Goal: Browse casually: Explore the website without a specific task or goal

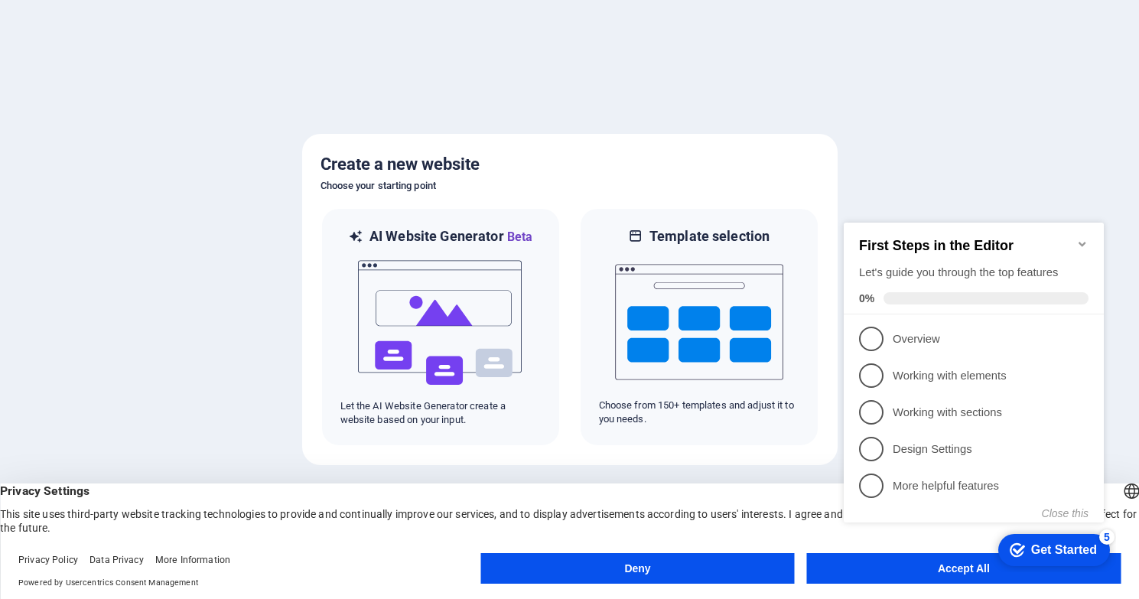
click at [898, 567] on div "checkmark Get Started 5 First Steps in the Editor Let's guide you through the t…" at bounding box center [976, 386] width 278 height 372
click at [1081, 238] on icon "Minimize checklist" at bounding box center [1082, 244] width 12 height 12
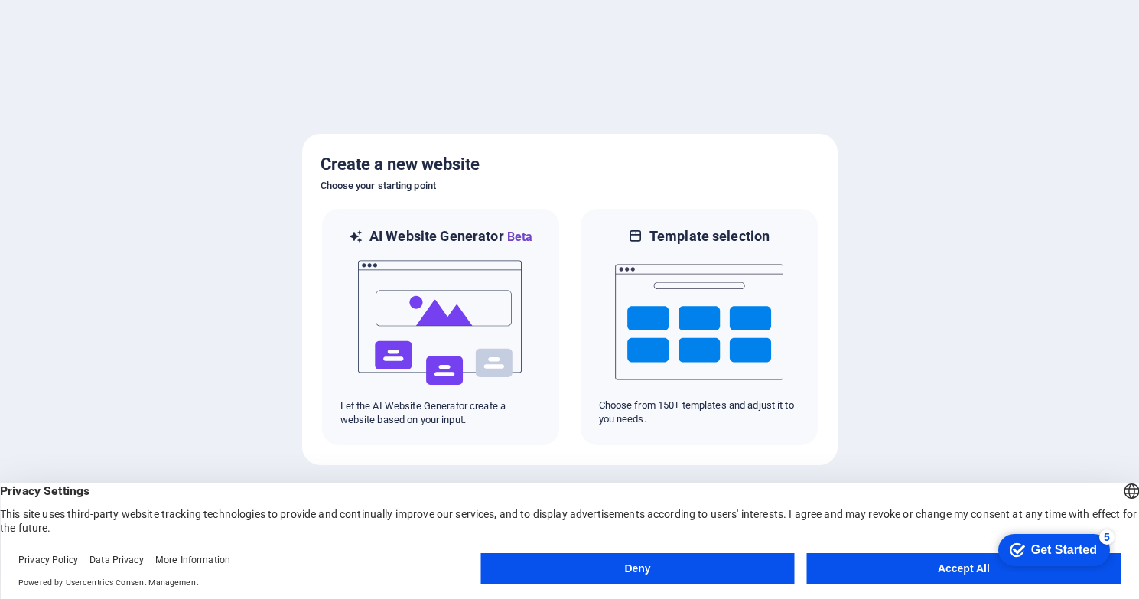
click at [922, 568] on button "Accept All" at bounding box center [964, 568] width 314 height 31
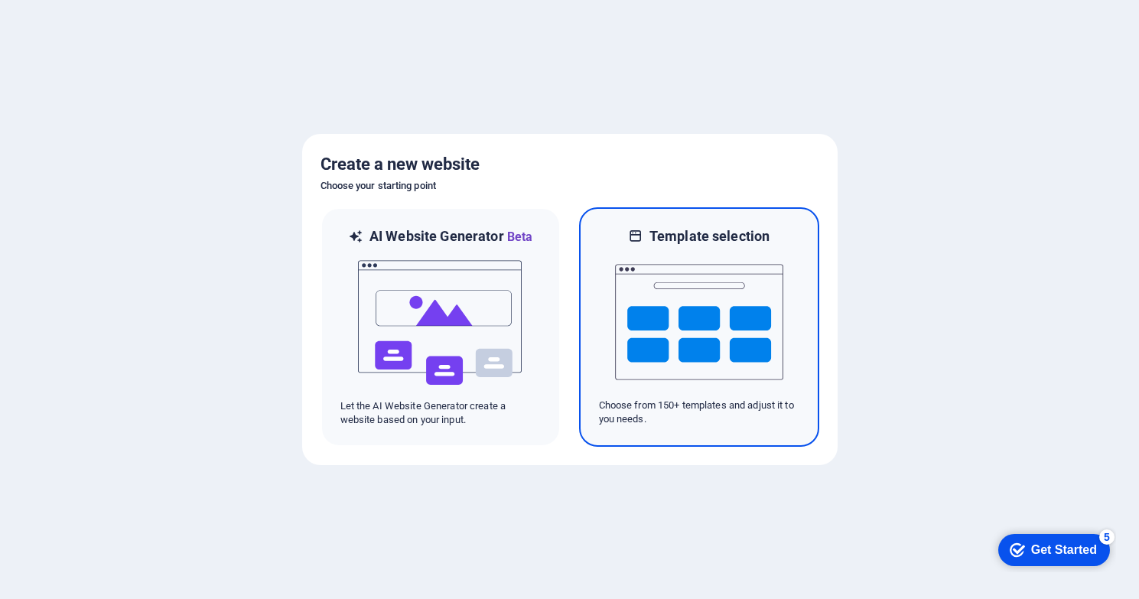
click at [714, 340] on img at bounding box center [699, 322] width 168 height 153
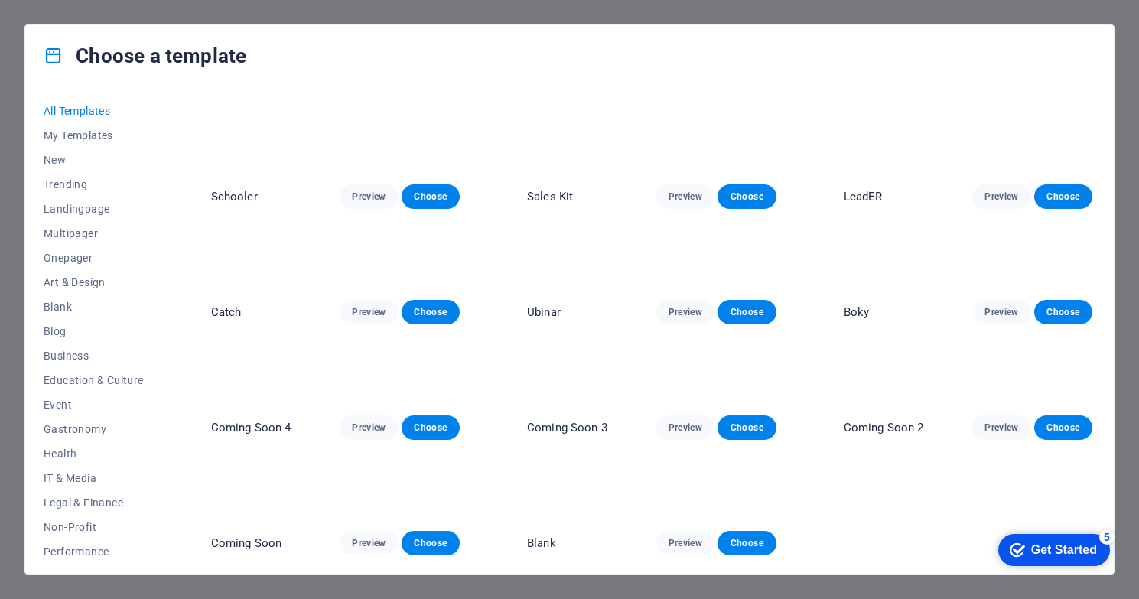
scroll to position [7205, 0]
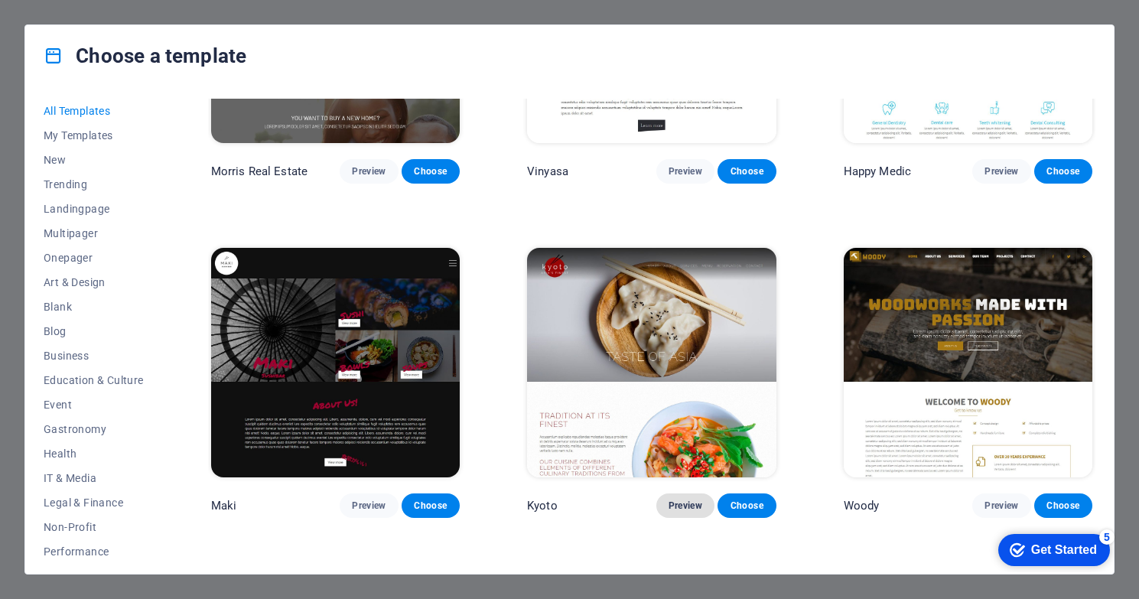
click at [674, 499] on span "Preview" at bounding box center [685, 505] width 34 height 12
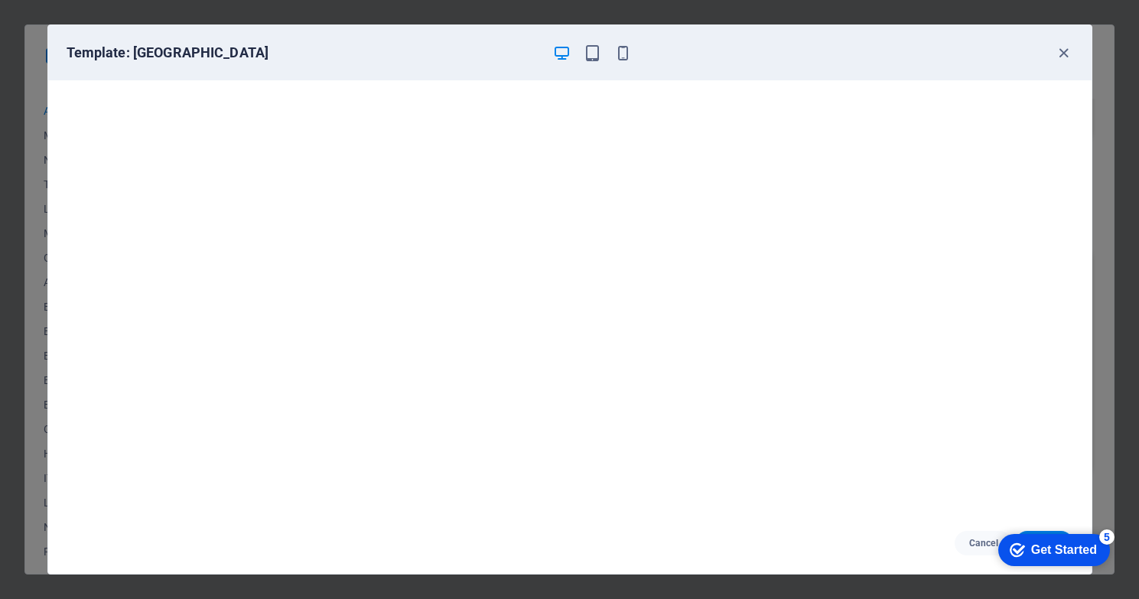
scroll to position [0, 0]
click at [624, 57] on icon "button" at bounding box center [623, 53] width 18 height 18
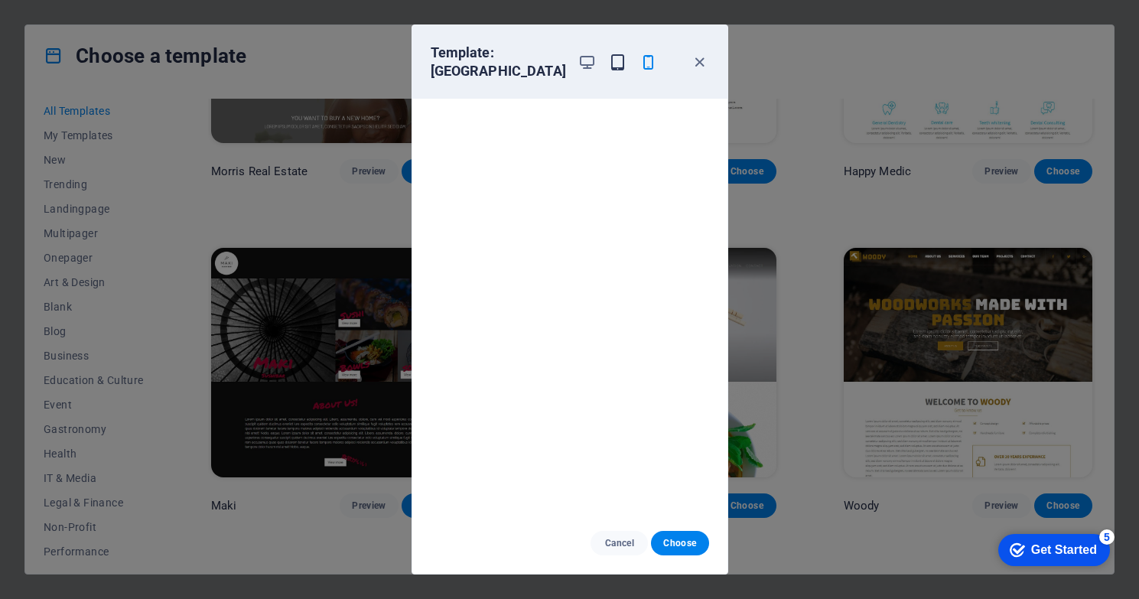
click at [609, 55] on icon "button" at bounding box center [618, 63] width 18 height 18
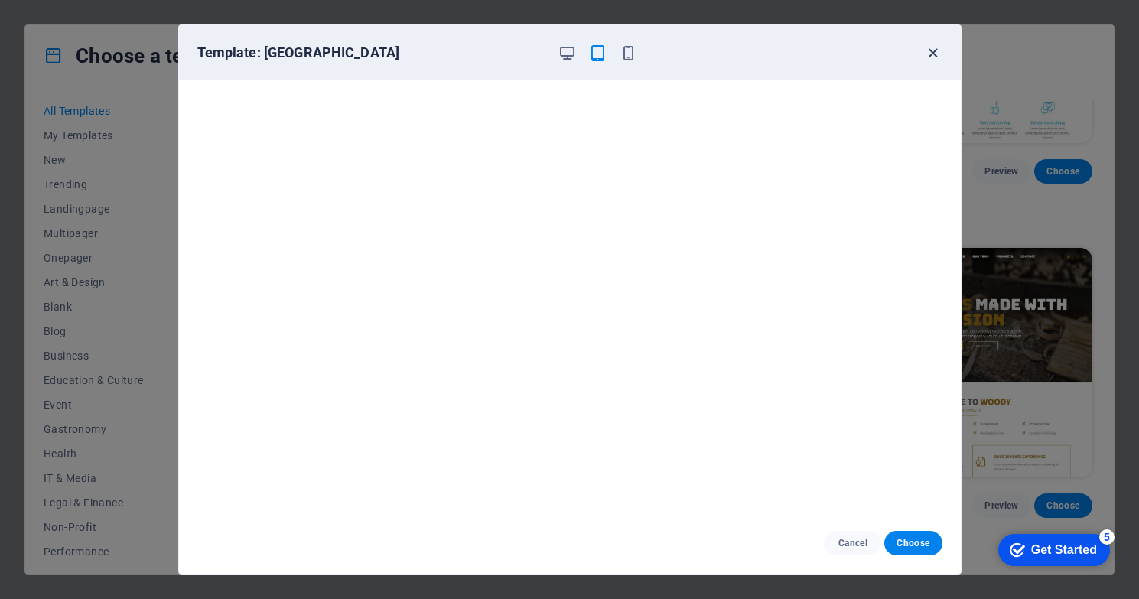
click at [932, 55] on icon "button" at bounding box center [933, 53] width 18 height 18
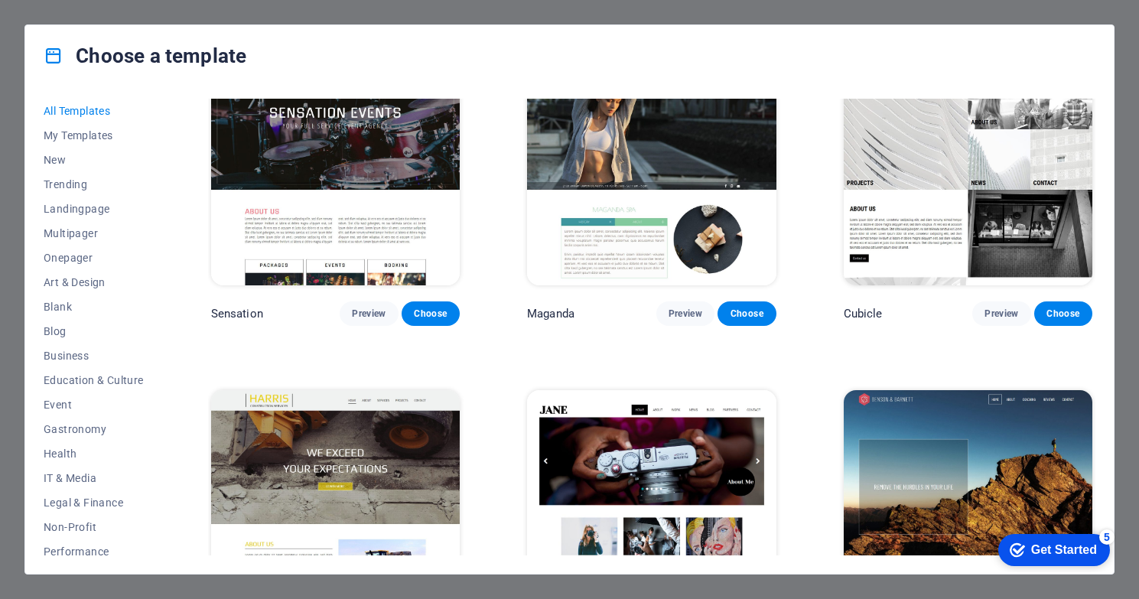
scroll to position [14490, 0]
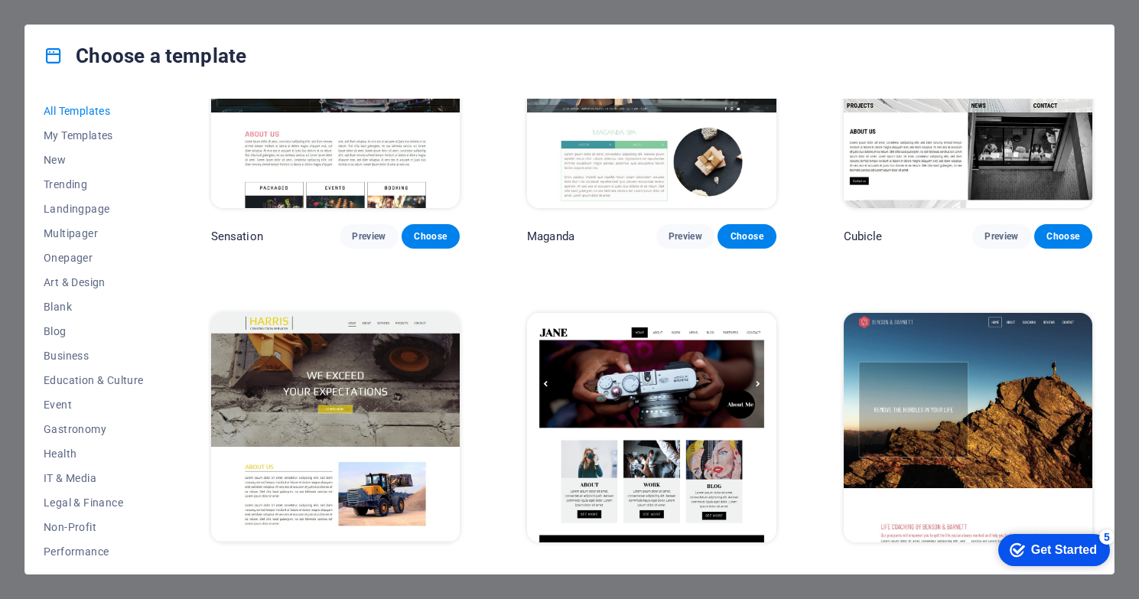
click at [376, 564] on span "Preview" at bounding box center [369, 570] width 34 height 12
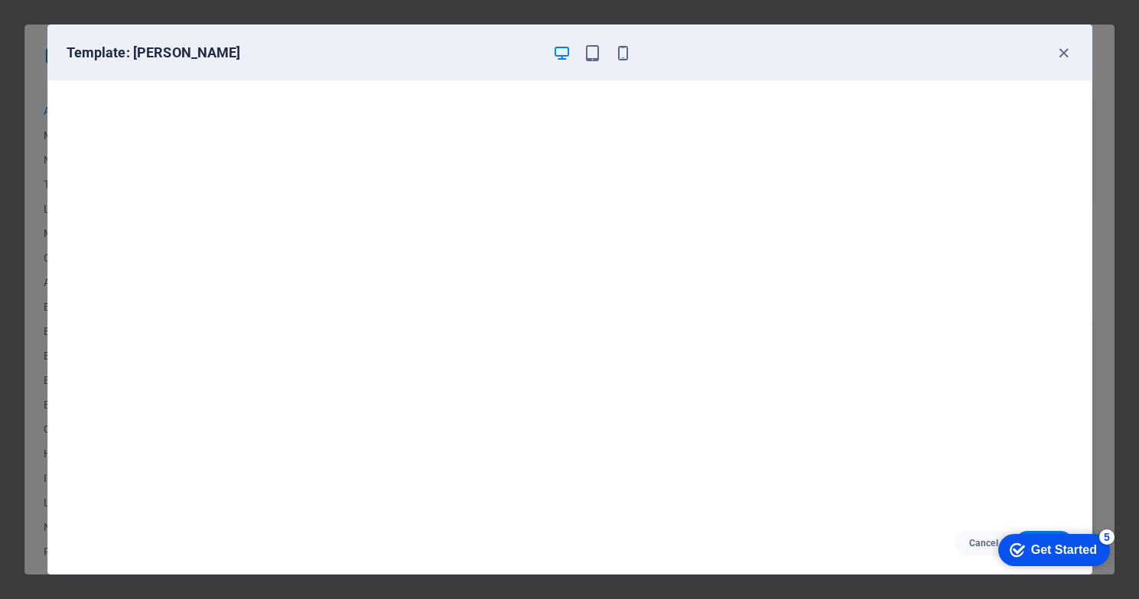
scroll to position [3, 0]
click at [1058, 56] on icon "button" at bounding box center [1064, 53] width 18 height 18
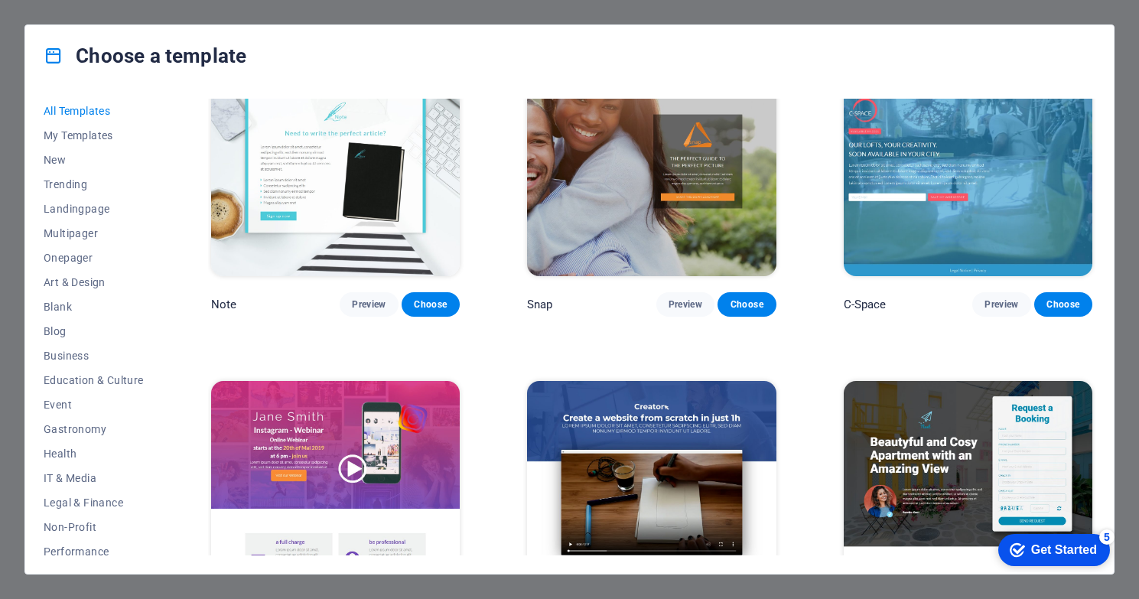
scroll to position [16402, 0]
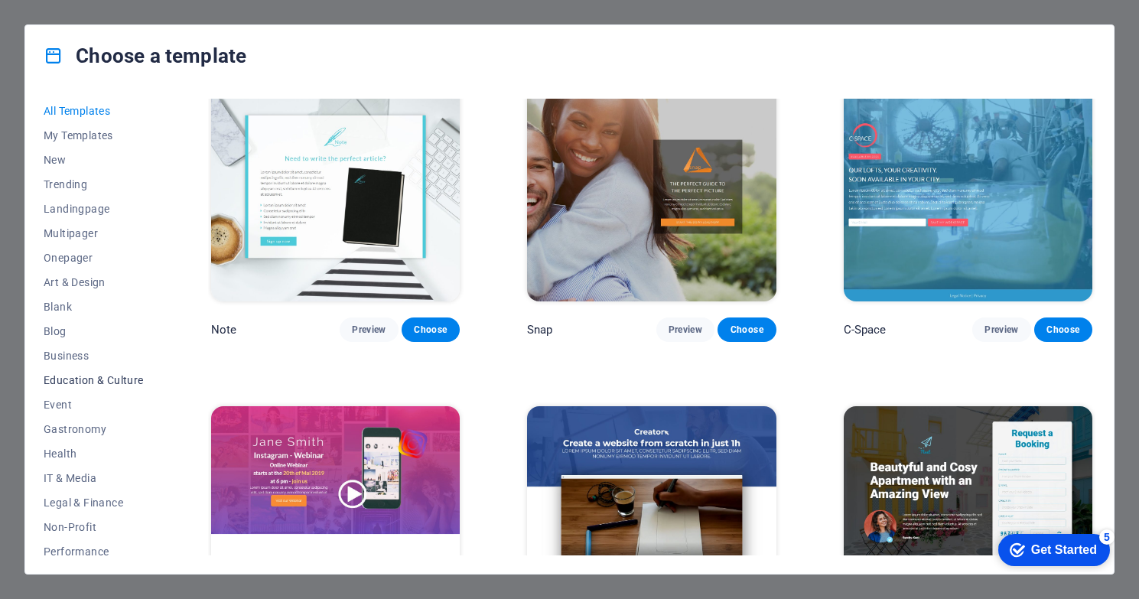
click at [77, 381] on span "Education & Culture" at bounding box center [94, 380] width 100 height 12
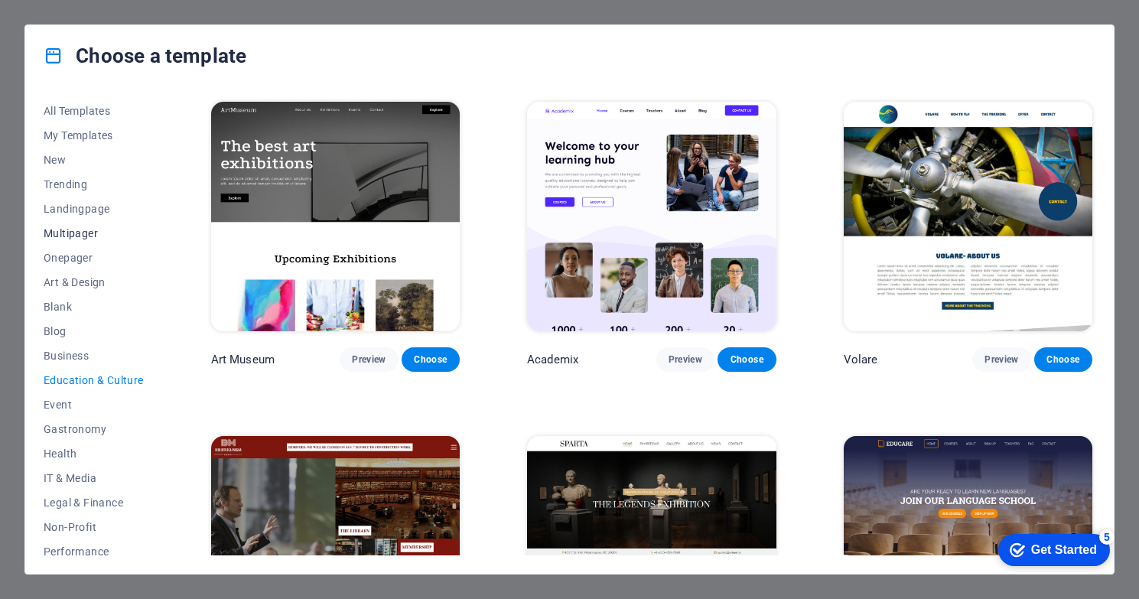
scroll to position [155, 0]
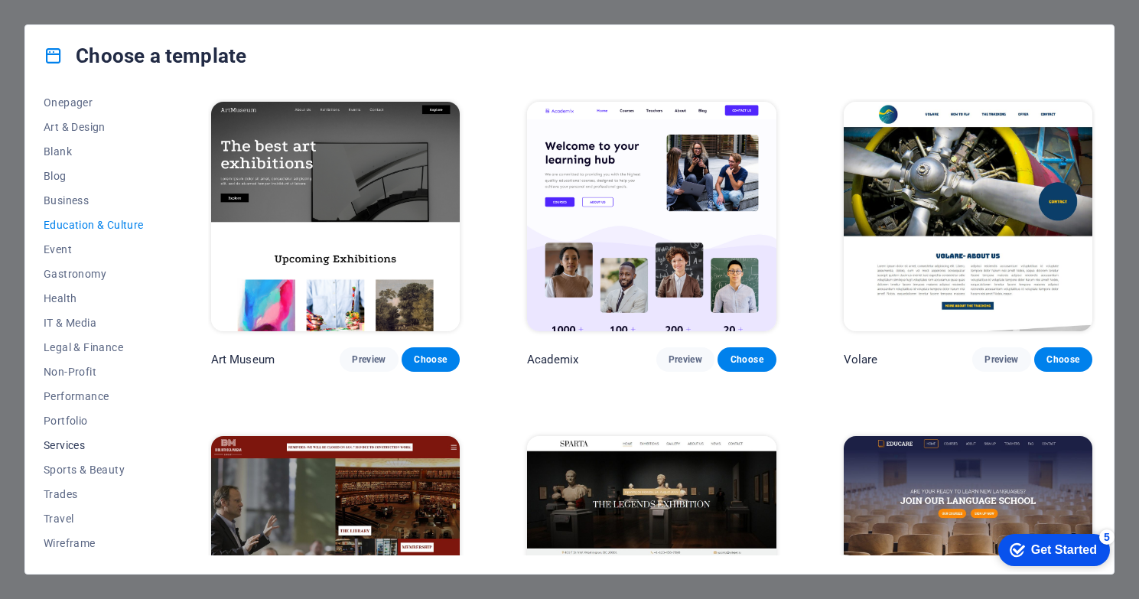
click at [73, 441] on span "Services" at bounding box center [94, 445] width 100 height 12
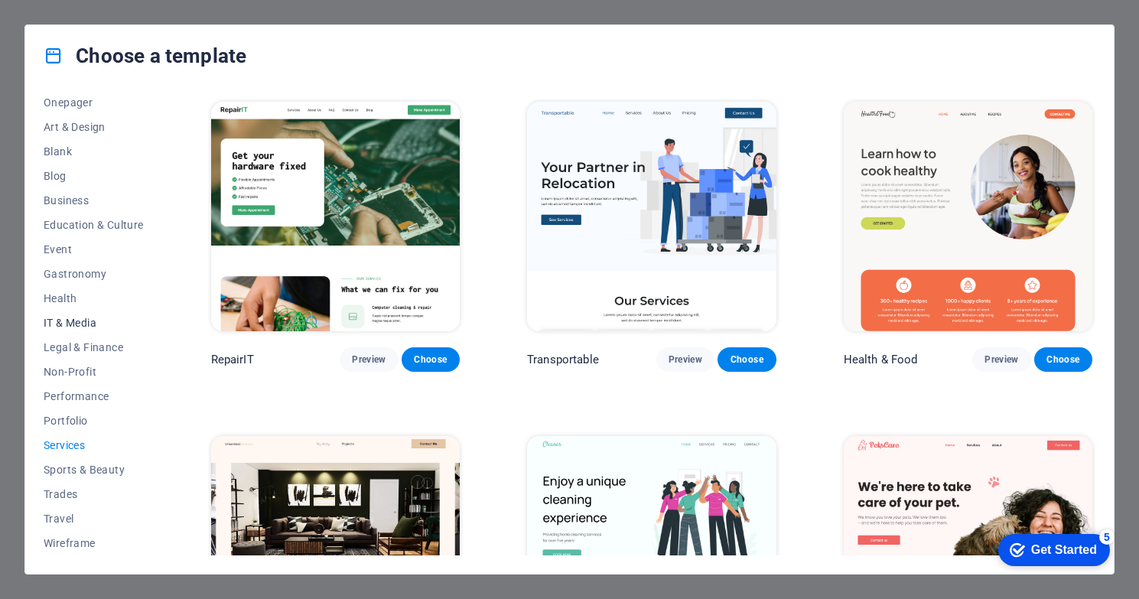
click at [84, 330] on button "IT & Media" at bounding box center [94, 323] width 100 height 24
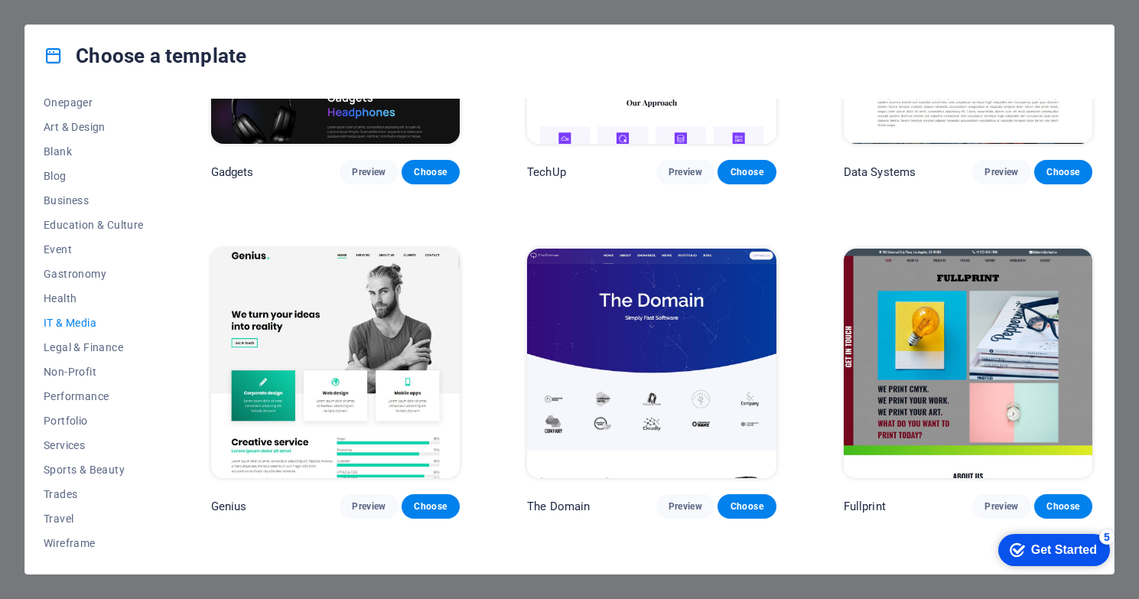
scroll to position [810, 0]
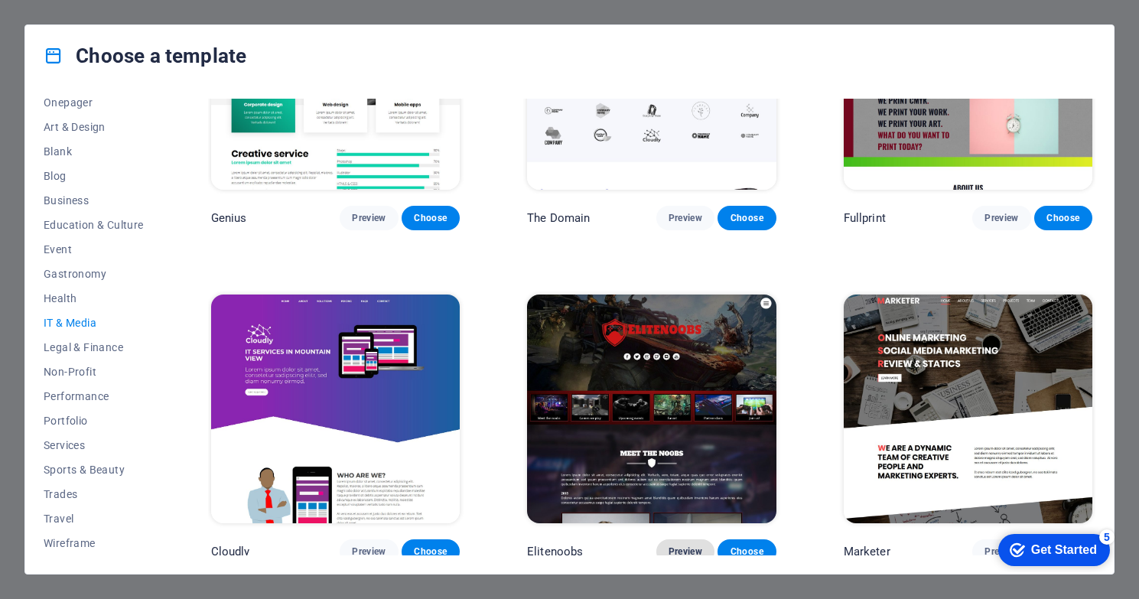
click at [684, 545] on span "Preview" at bounding box center [685, 551] width 34 height 12
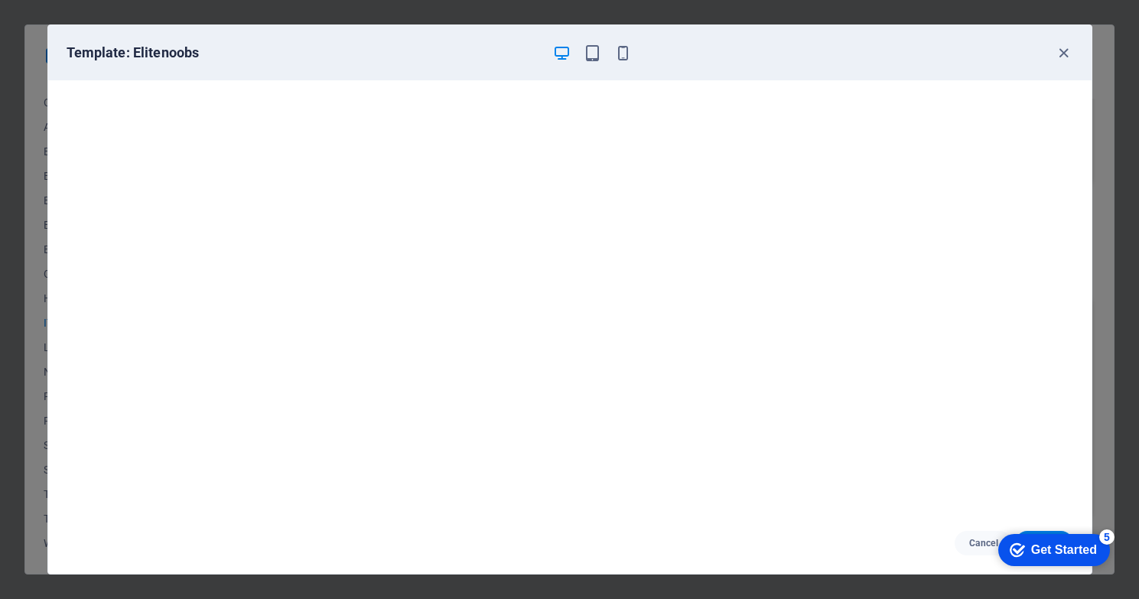
scroll to position [3, 0]
click at [1064, 51] on icon "button" at bounding box center [1064, 53] width 18 height 18
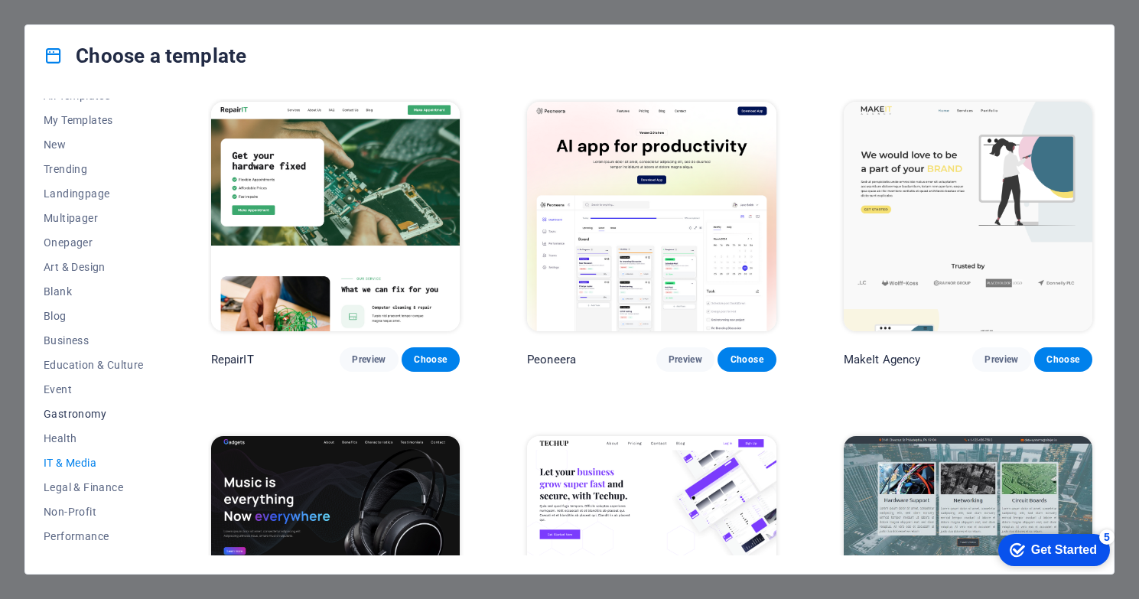
scroll to position [155, 0]
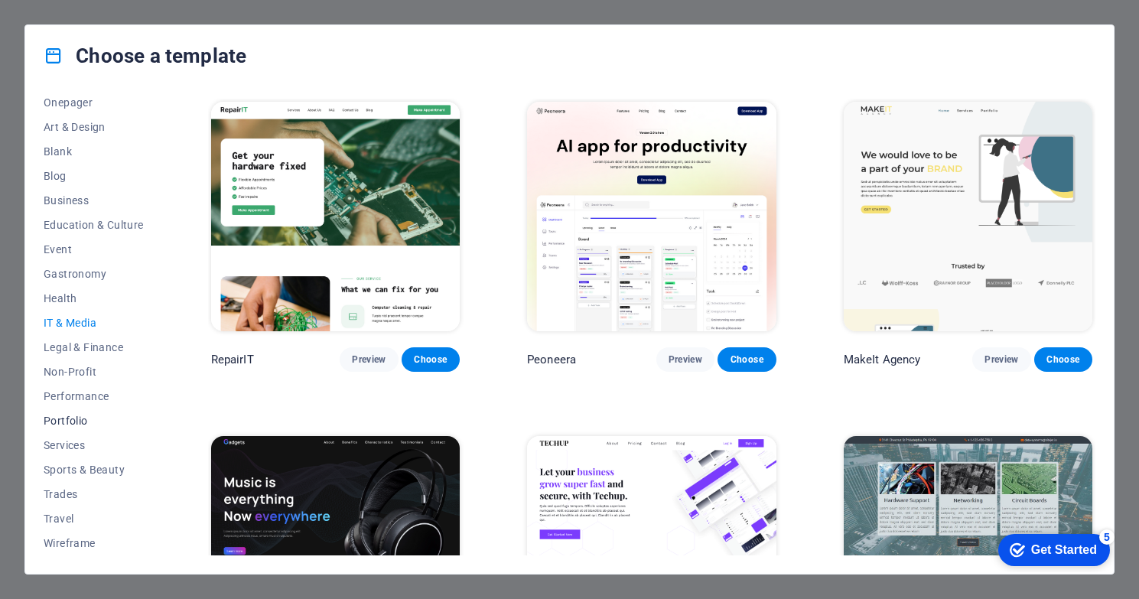
click at [77, 419] on span "Portfolio" at bounding box center [94, 421] width 100 height 12
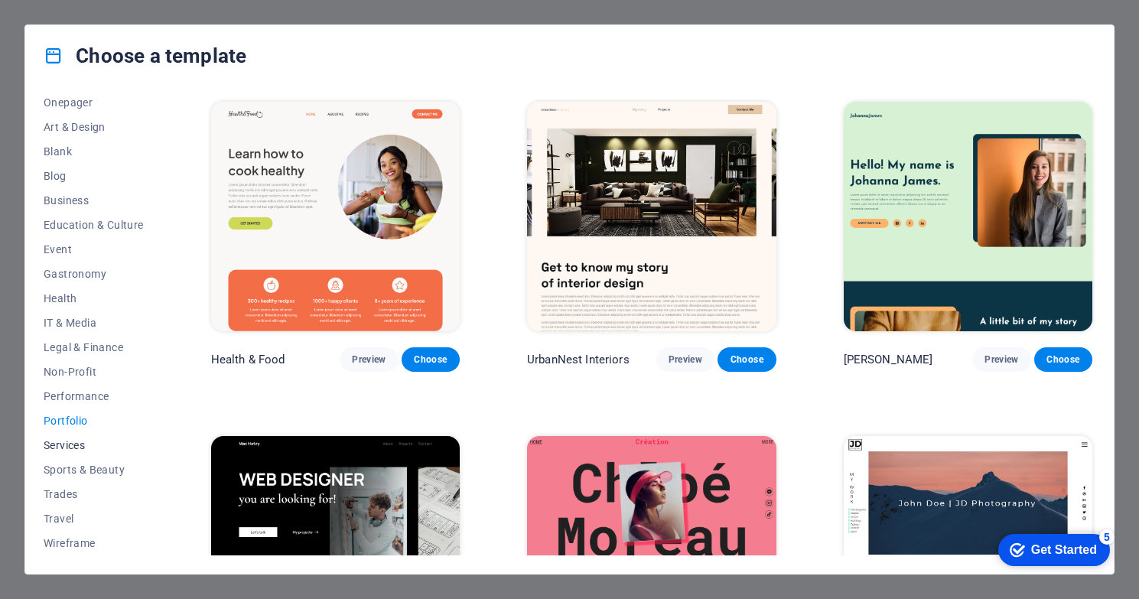
click at [78, 445] on span "Services" at bounding box center [94, 445] width 100 height 12
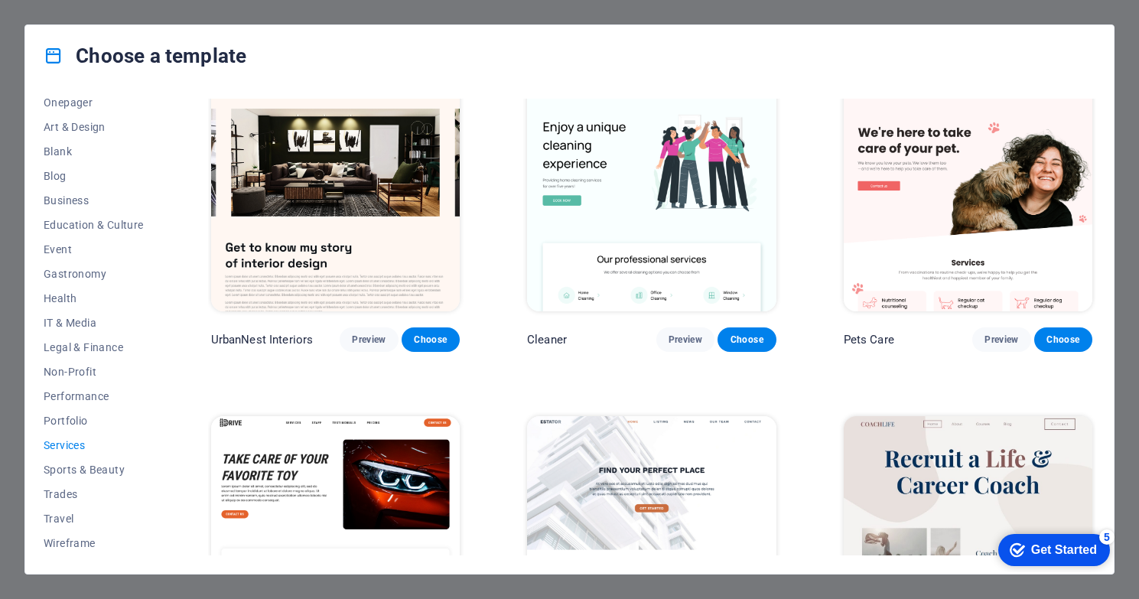
scroll to position [355, 0]
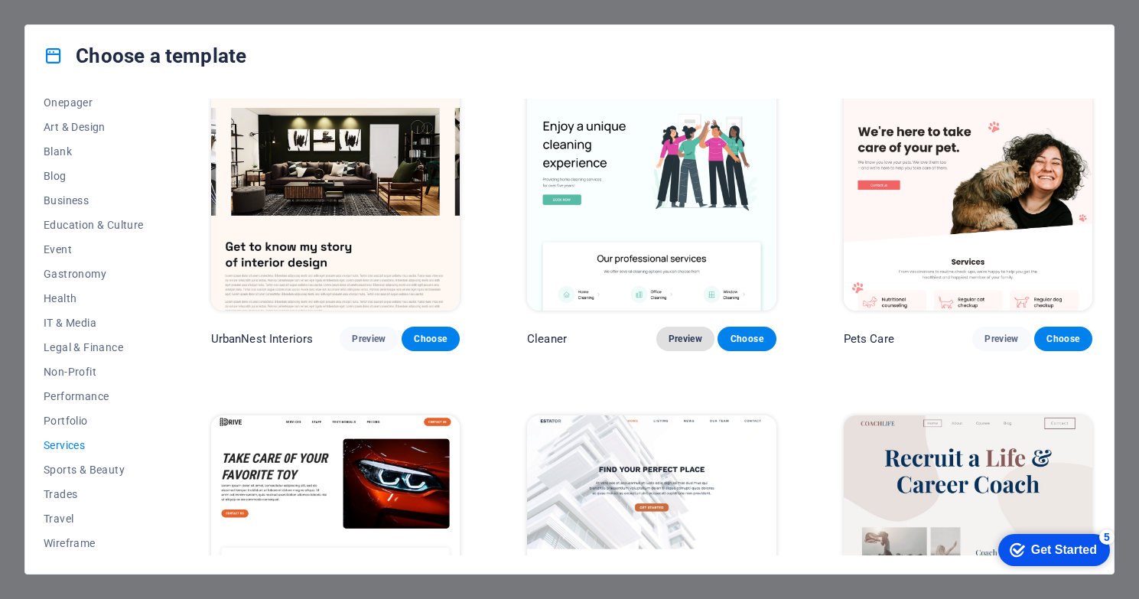
click at [682, 334] on span "Preview" at bounding box center [685, 339] width 34 height 12
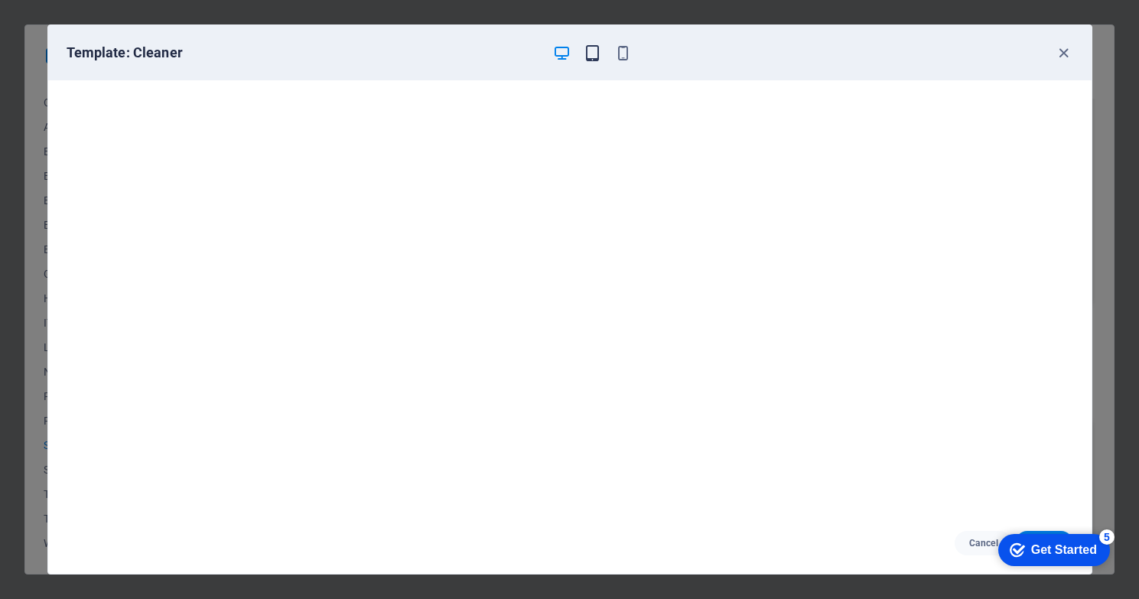
click at [594, 51] on icon "button" at bounding box center [593, 53] width 18 height 18
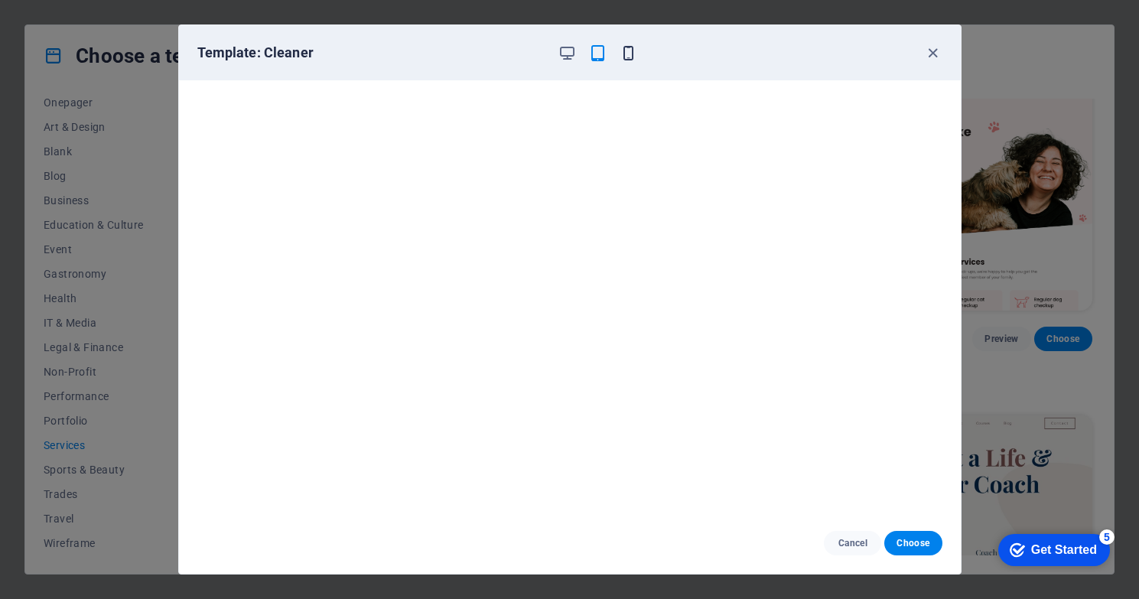
click at [631, 54] on icon "button" at bounding box center [629, 53] width 18 height 18
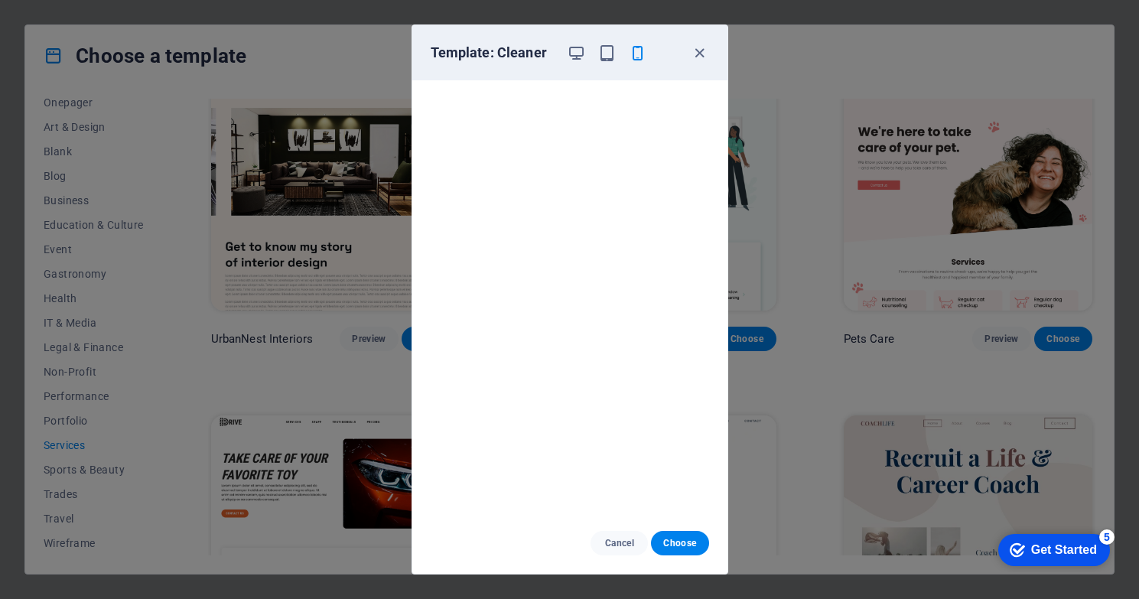
click at [614, 43] on div "Template: Cleaner" at bounding box center [569, 52] width 315 height 55
click at [608, 50] on icon "button" at bounding box center [607, 53] width 18 height 18
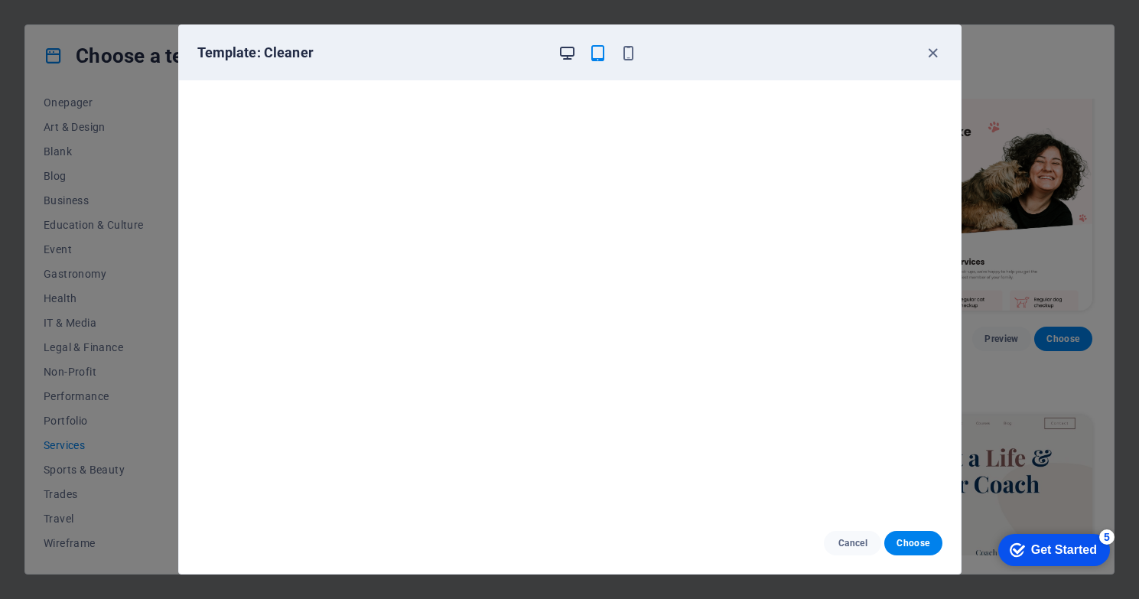
click at [570, 52] on icon "button" at bounding box center [567, 53] width 18 height 18
